Goal: Find contact information: Find contact information

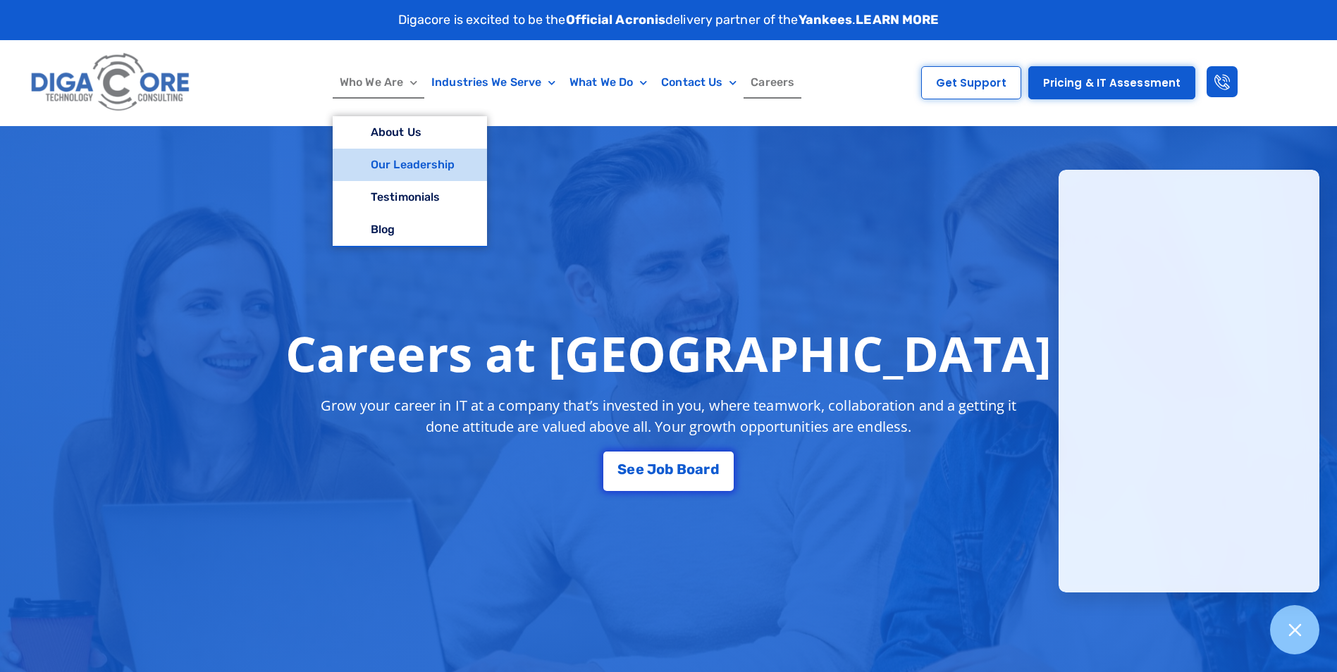
click at [392, 159] on link "Our Leadership" at bounding box center [410, 165] width 154 height 32
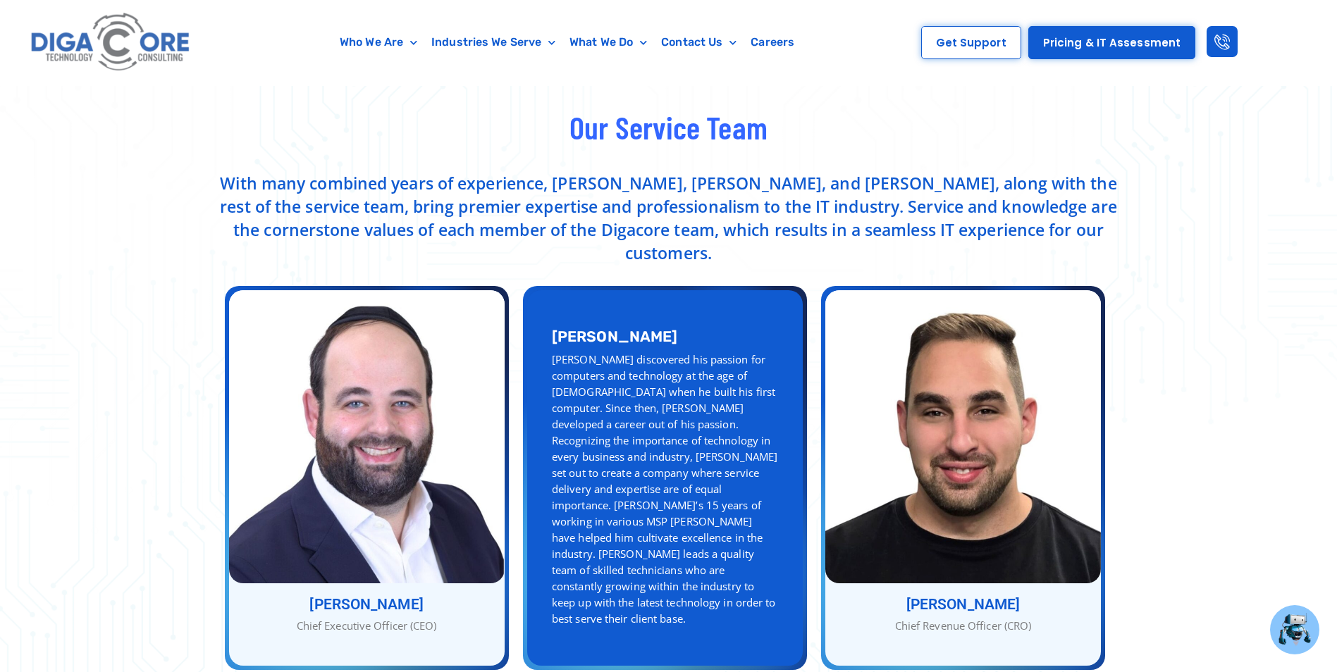
scroll to position [564, 0]
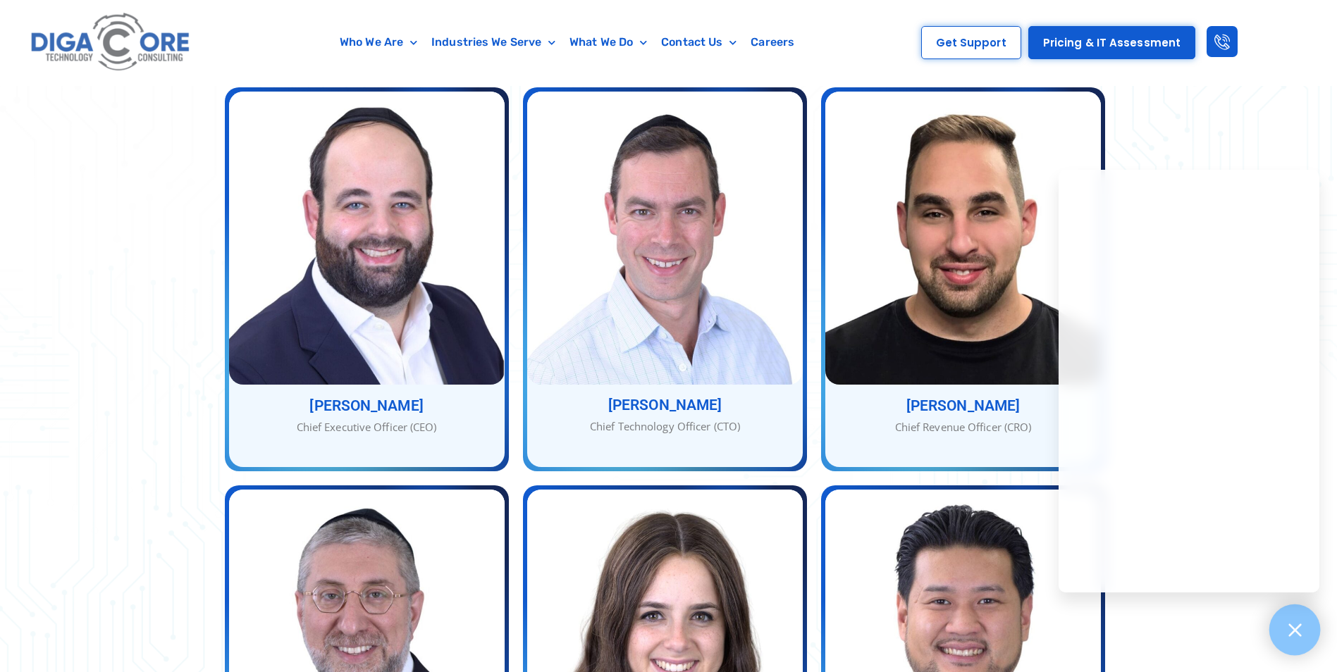
click at [1304, 635] on div at bounding box center [1294, 630] width 51 height 51
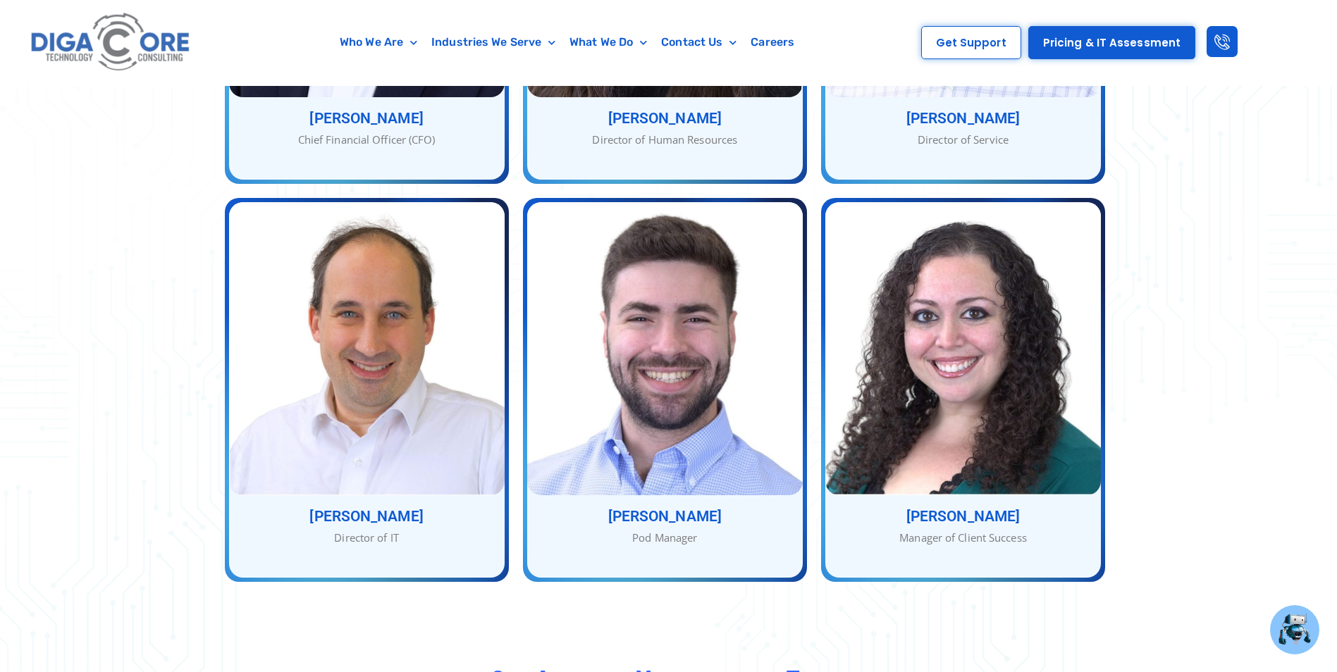
scroll to position [1269, 0]
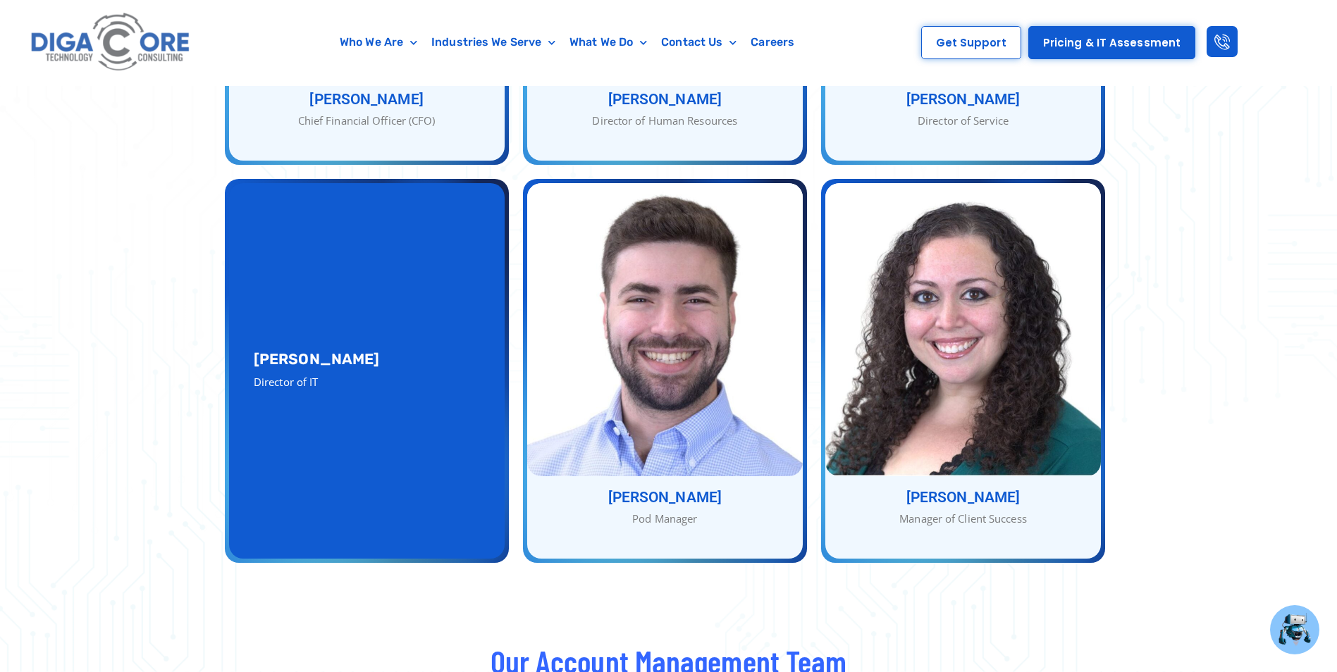
click at [397, 442] on div "[PERSON_NAME] Director of IT" at bounding box center [367, 371] width 276 height 376
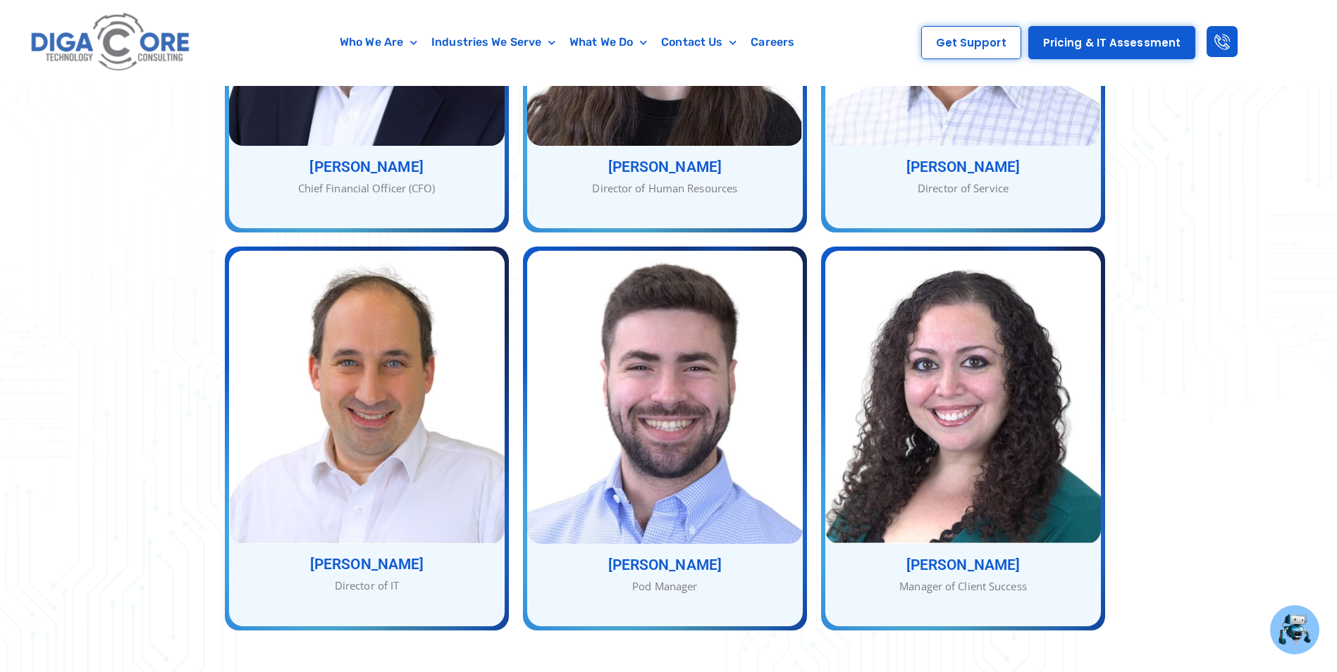
scroll to position [1198, 0]
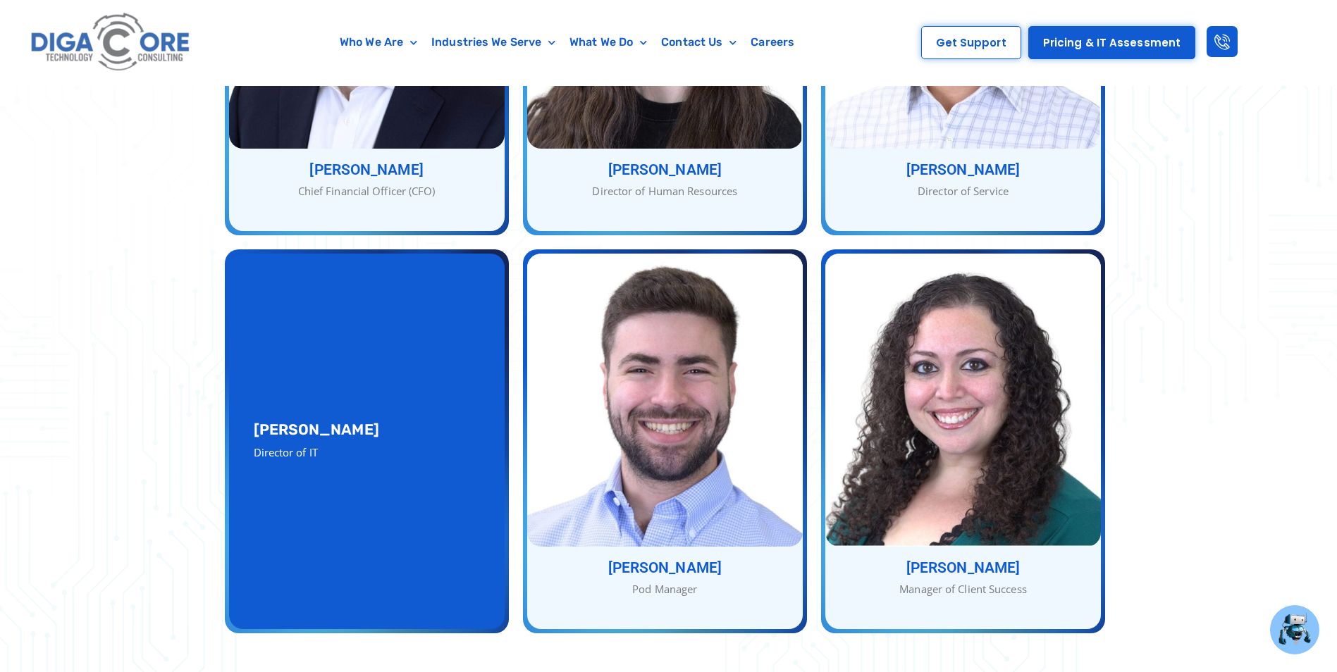
drag, startPoint x: 386, startPoint y: 405, endPoint x: 257, endPoint y: 405, distance: 129.7
click at [257, 422] on h3 "[PERSON_NAME]" at bounding box center [367, 429] width 226 height 15
drag, startPoint x: 257, startPoint y: 405, endPoint x: 267, endPoint y: 407, distance: 10.7
copy h3 "[PERSON_NAME]"
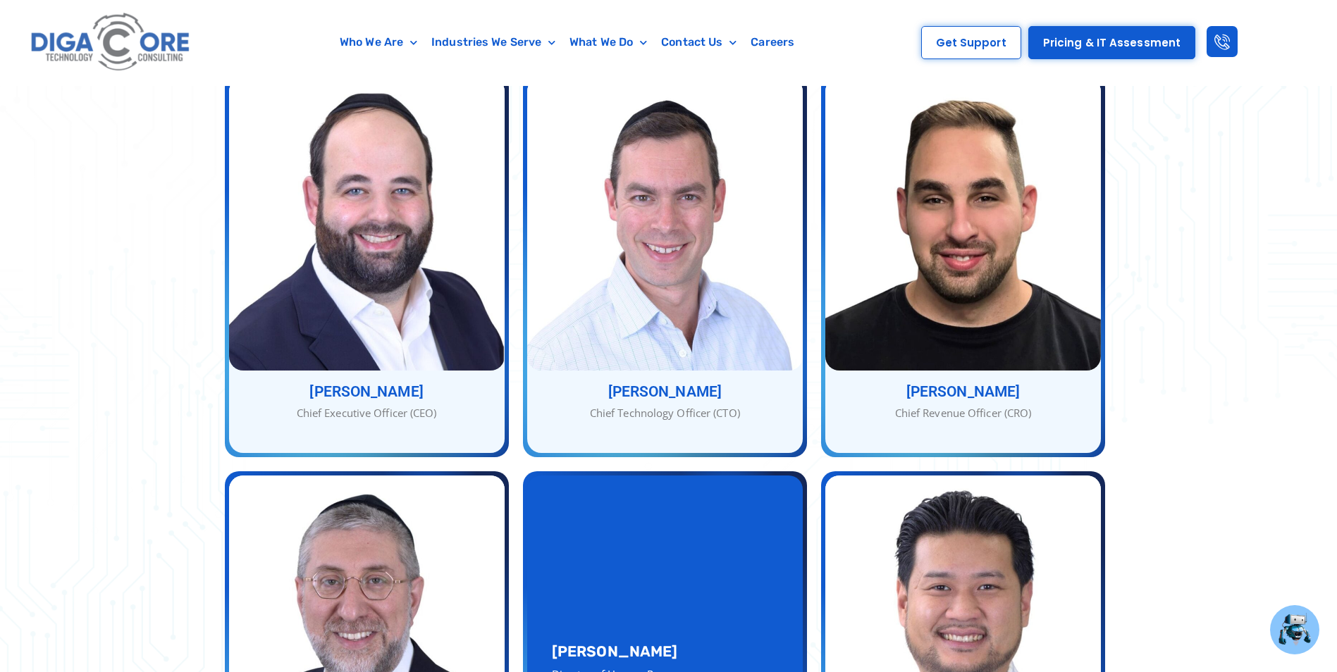
scroll to position [564, 0]
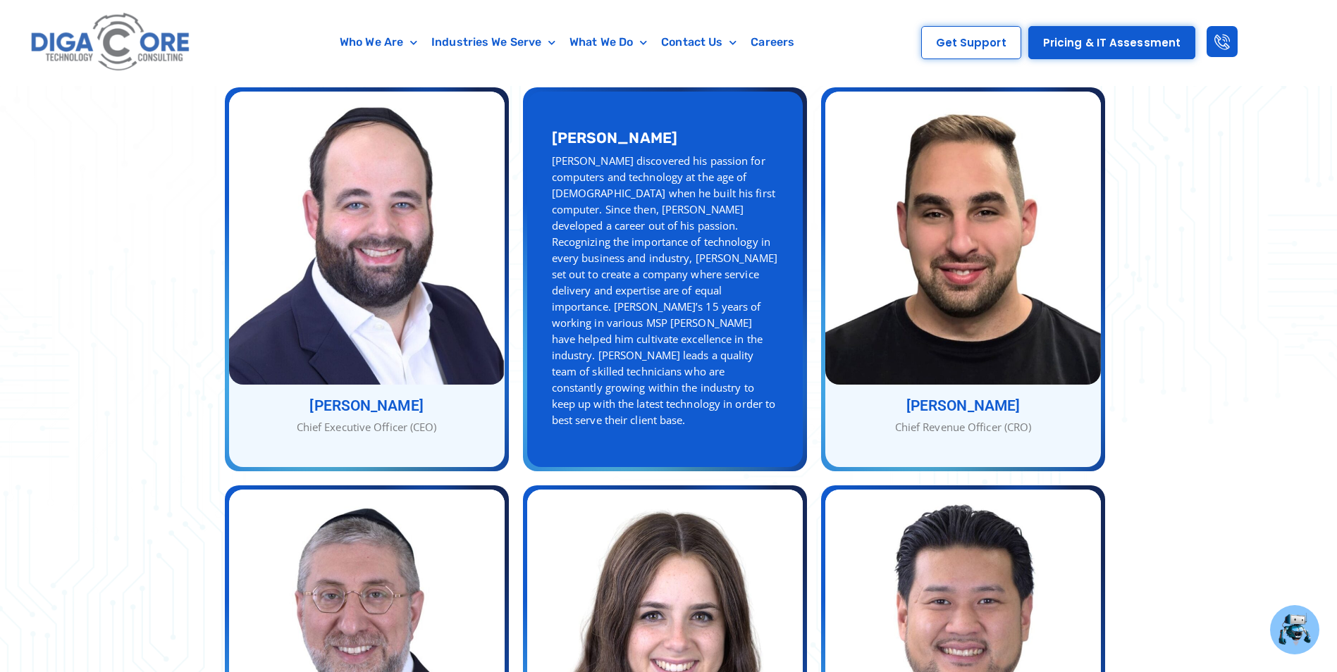
drag, startPoint x: 658, startPoint y: 127, endPoint x: 556, endPoint y: 129, distance: 101.5
click at [556, 130] on h3 "[PERSON_NAME]" at bounding box center [665, 137] width 226 height 15
copy h3 "[PERSON_NAME]"
